Goal: Task Accomplishment & Management: Use online tool/utility

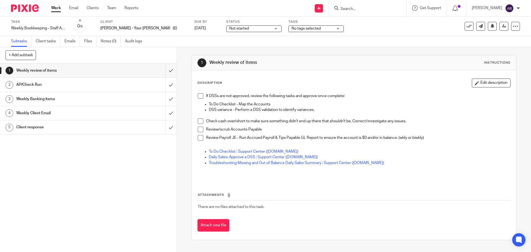
click at [59, 7] on link "Work" at bounding box center [56, 8] width 10 height 6
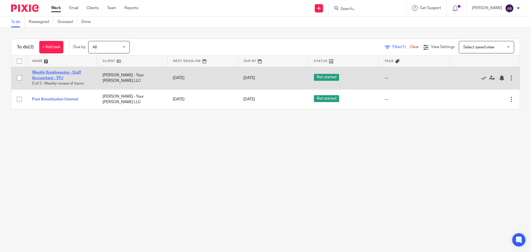
click at [59, 73] on link "Weekly Bookkeeping - Staff Accountant - YPJ" at bounding box center [56, 75] width 49 height 9
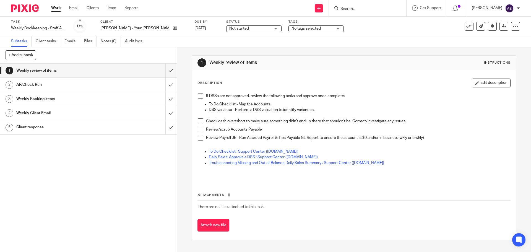
click at [198, 122] on span at bounding box center [201, 121] width 6 height 6
click at [198, 138] on span at bounding box center [201, 138] width 6 height 6
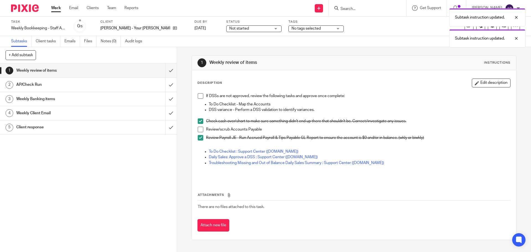
click at [58, 7] on link "Work" at bounding box center [56, 8] width 10 height 6
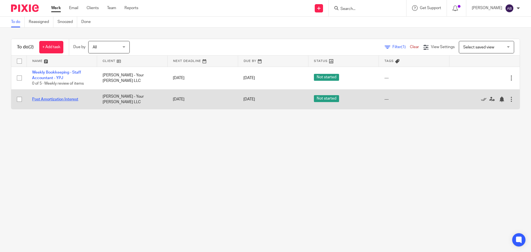
click at [67, 98] on link "Post Amortization Interest" at bounding box center [55, 99] width 46 height 4
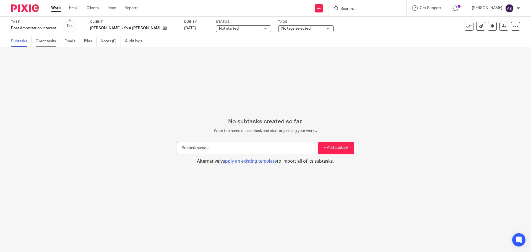
click at [49, 42] on link "Client tasks" at bounding box center [48, 41] width 25 height 11
click at [53, 9] on link "Work" at bounding box center [56, 8] width 10 height 6
